Goal: Register for event/course

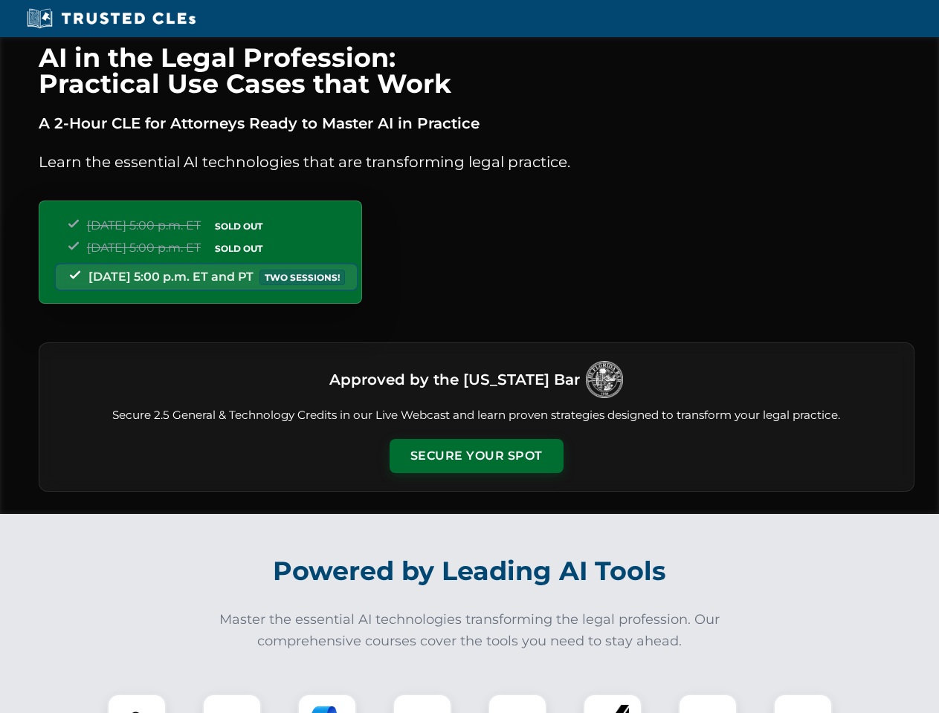
click at [476, 456] on button "Secure Your Spot" at bounding box center [476, 456] width 174 height 34
click at [137, 704] on img at bounding box center [136, 723] width 43 height 43
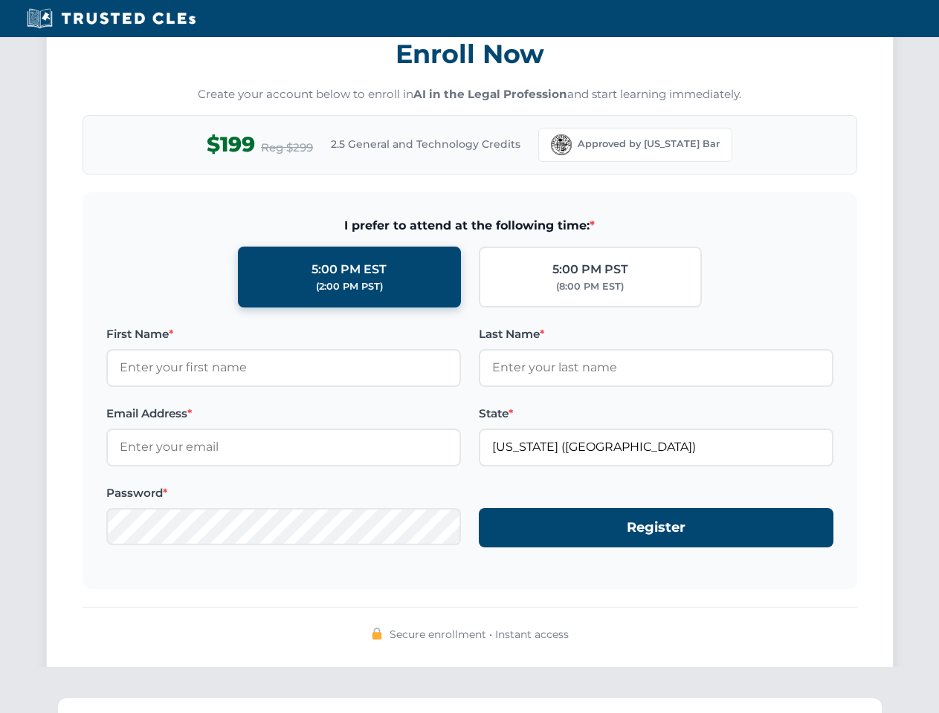
scroll to position [1459, 0]
